Goal: Information Seeking & Learning: Check status

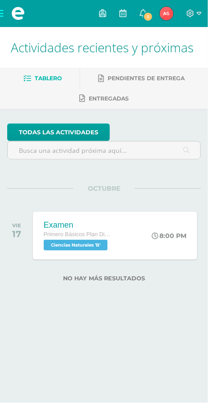
click at [166, 12] on img at bounding box center [167, 14] width 14 height 14
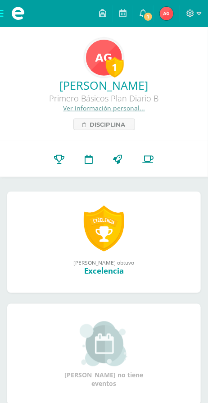
click at [58, 162] on icon at bounding box center [60, 159] width 10 height 9
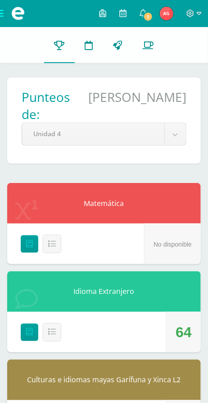
click at [153, 10] on link "1" at bounding box center [143, 13] width 20 height 27
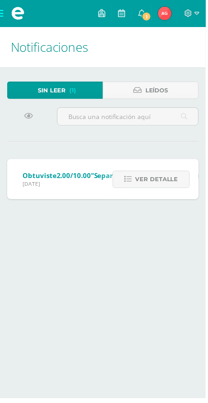
click at [158, 179] on span "Ver detalle" at bounding box center [158, 181] width 43 height 17
